Goal: Browse casually: Explore the website without a specific task or goal

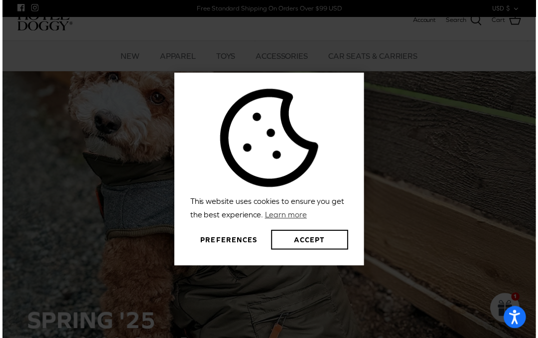
scroll to position [126, 0]
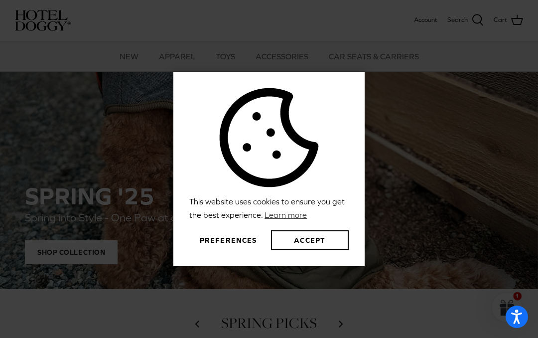
click at [231, 236] on button "Preferences" at bounding box center [228, 240] width 78 height 20
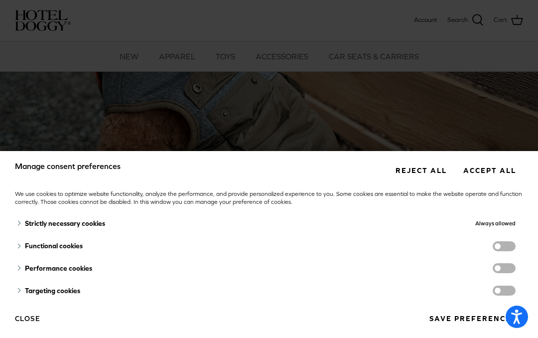
click at [103, 222] on div "Strictly necessary cookies" at bounding box center [190, 223] width 350 height 23
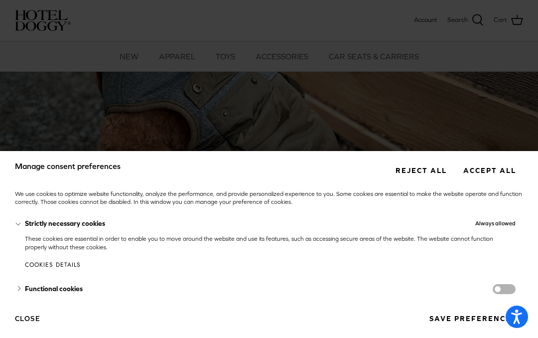
click at [432, 165] on button "Reject all" at bounding box center [421, 170] width 66 height 18
click at [422, 176] on button "Reject all" at bounding box center [421, 170] width 66 height 18
click at [421, 168] on button "Reject all" at bounding box center [421, 170] width 66 height 18
click at [416, 167] on button "Reject all" at bounding box center [421, 170] width 66 height 18
click at [425, 168] on button "Reject all" at bounding box center [421, 170] width 66 height 18
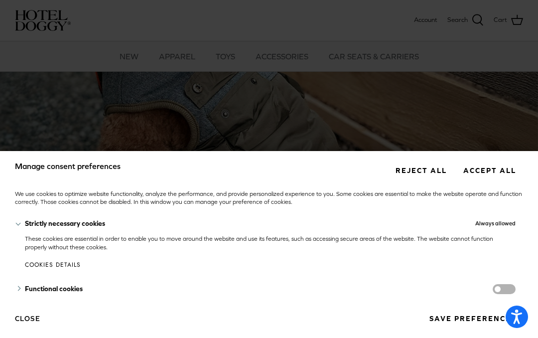
click at [468, 129] on div "Manage consent preferences Reject all Accept all We use cookies to optimize web…" at bounding box center [269, 169] width 538 height 338
click at [29, 322] on button "Close" at bounding box center [27, 318] width 25 height 17
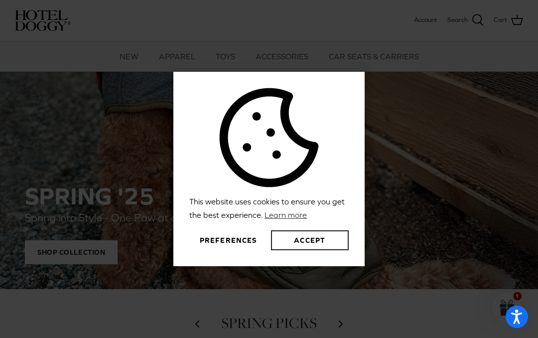
click at [273, 243] on button "Accept" at bounding box center [310, 240] width 78 height 20
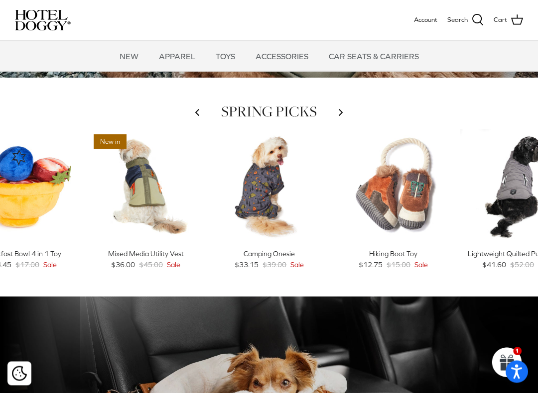
scroll to position [339, 0]
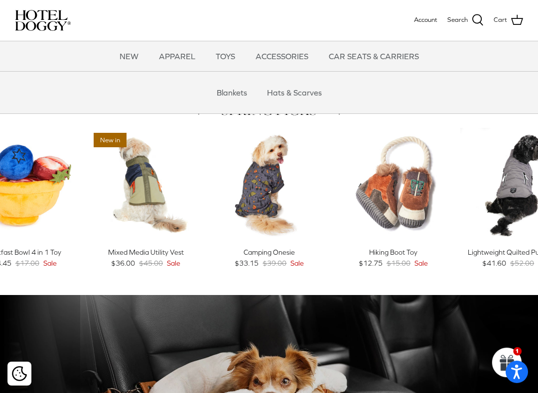
click at [374, 54] on link "CAR SEATS & CARRIERS" at bounding box center [374, 56] width 108 height 30
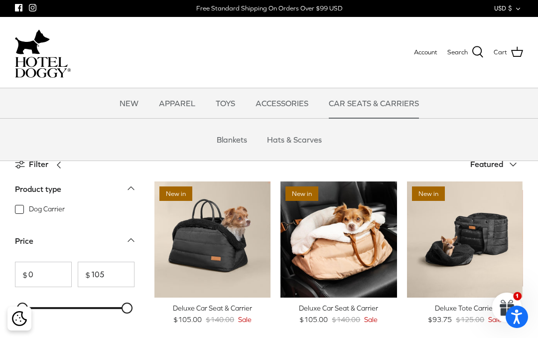
click at [289, 140] on link "Hats & Scarves" at bounding box center [294, 139] width 73 height 30
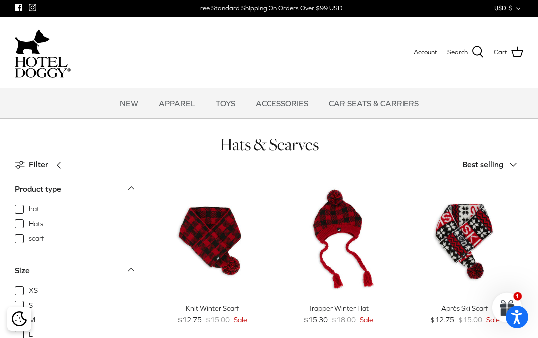
click at [224, 104] on link "TOYS" at bounding box center [225, 103] width 37 height 30
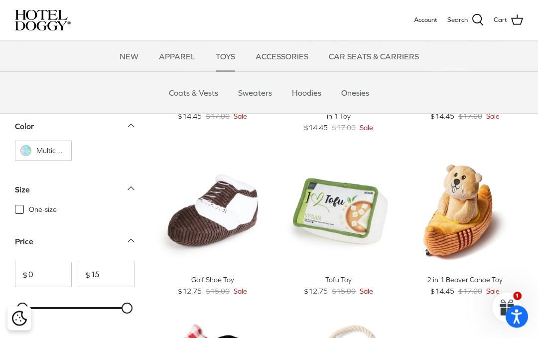
scroll to position [428, 0]
click at [311, 90] on link "Hoodies" at bounding box center [306, 93] width 47 height 30
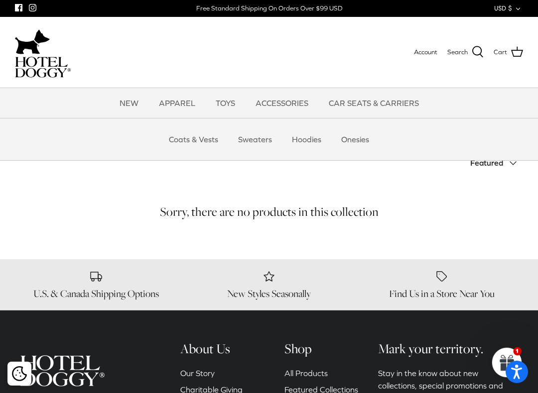
click at [354, 139] on link "Onesies" at bounding box center [355, 139] width 46 height 30
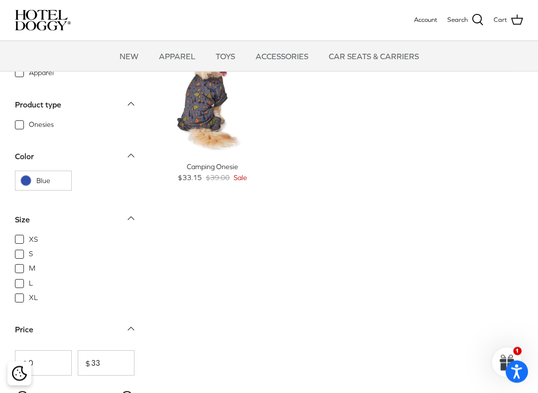
scroll to position [40, 0]
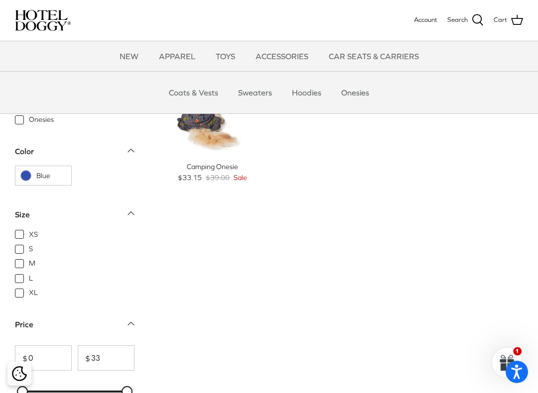
click at [195, 98] on link "Coats & Vests" at bounding box center [193, 93] width 67 height 30
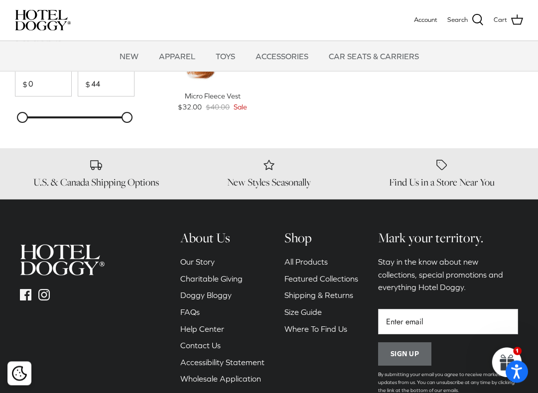
scroll to position [982, 0]
